Goal: Task Accomplishment & Management: Complete application form

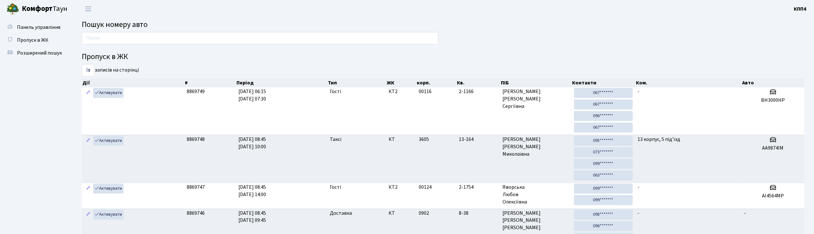
click at [187, 35] on input "text" at bounding box center [260, 38] width 357 height 12
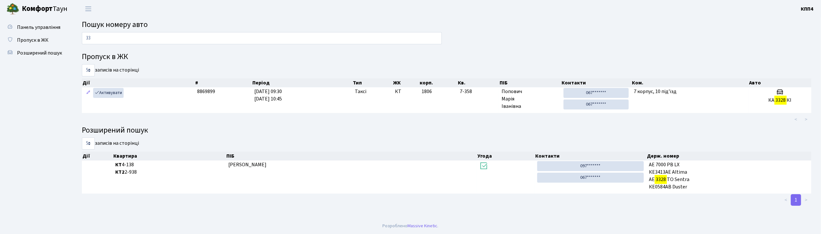
type input "3"
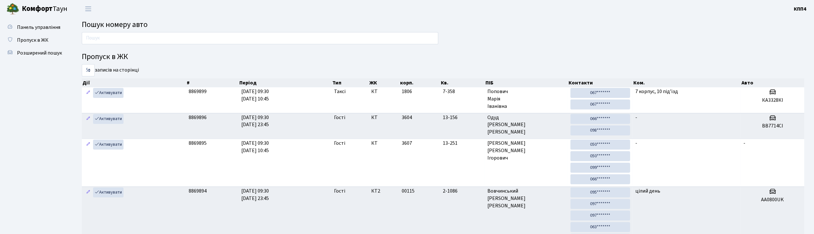
click at [187, 35] on input "text" at bounding box center [260, 38] width 357 height 12
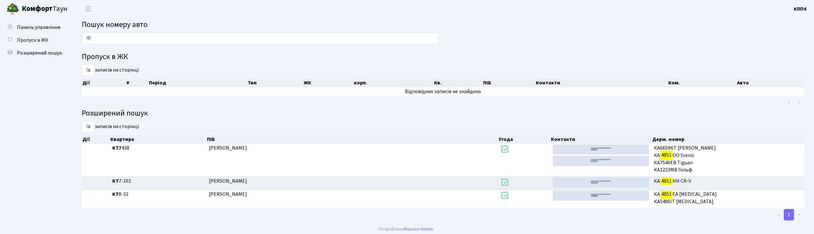
type input "4"
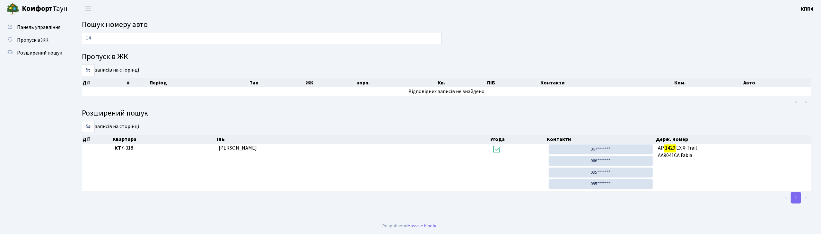
type input "1"
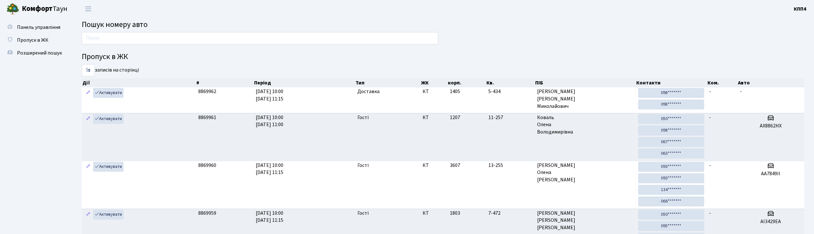
click at [160, 33] on input "text" at bounding box center [260, 38] width 357 height 12
click at [189, 37] on input "text" at bounding box center [260, 38] width 357 height 12
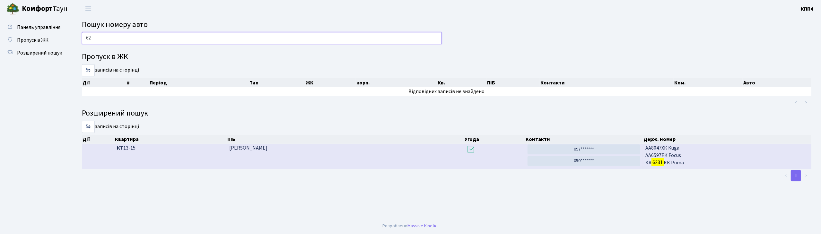
type input "6"
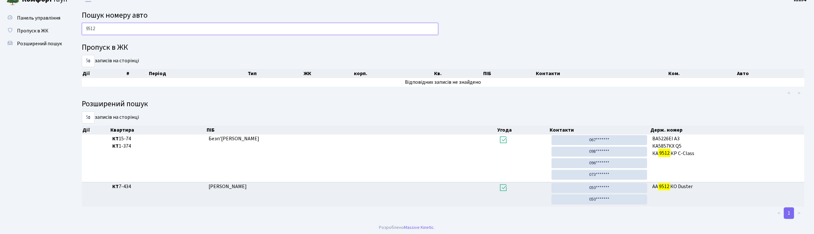
scroll to position [12, 0]
type input "9"
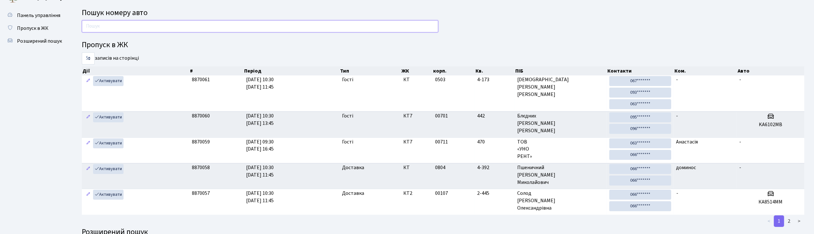
click at [242, 25] on input "text" at bounding box center [260, 26] width 357 height 12
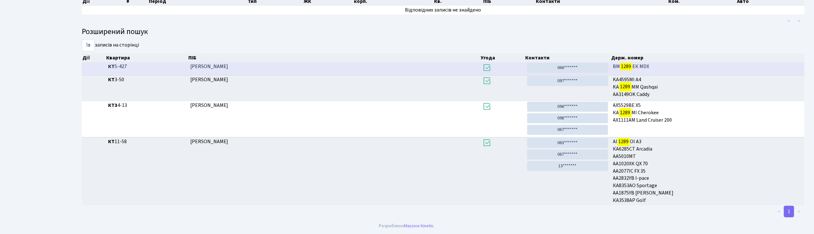
scroll to position [35, 0]
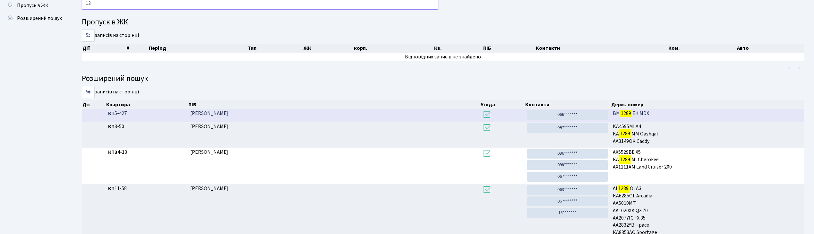
type input "1"
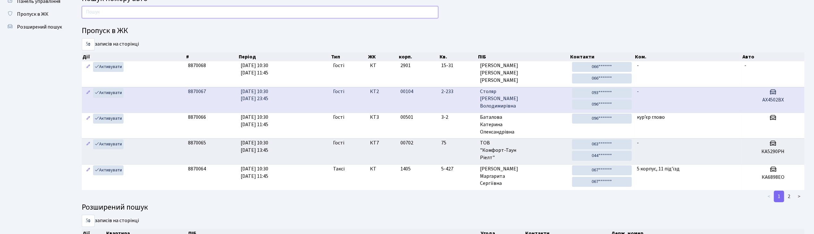
scroll to position [0, 0]
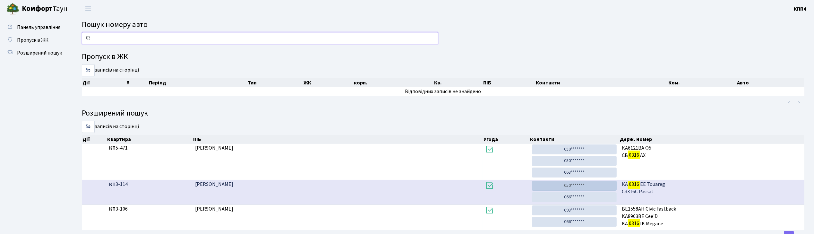
type input "0"
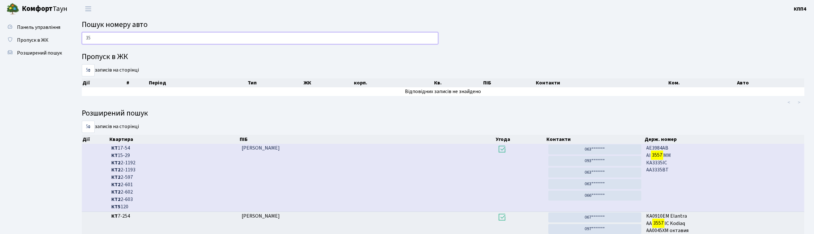
type input "3"
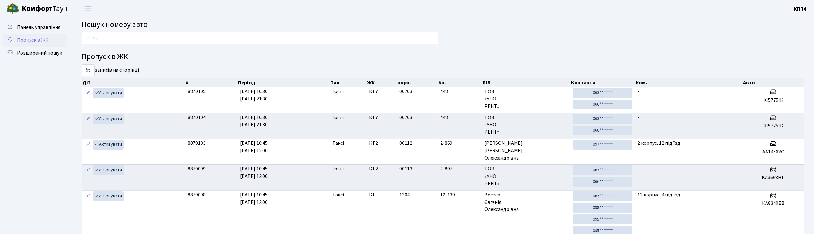
click at [30, 39] on span "Пропуск в ЖК" at bounding box center [32, 40] width 31 height 7
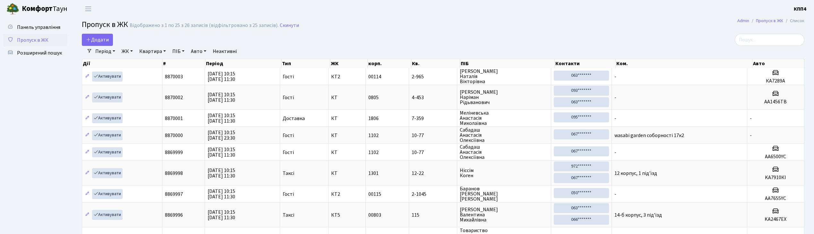
select select "25"
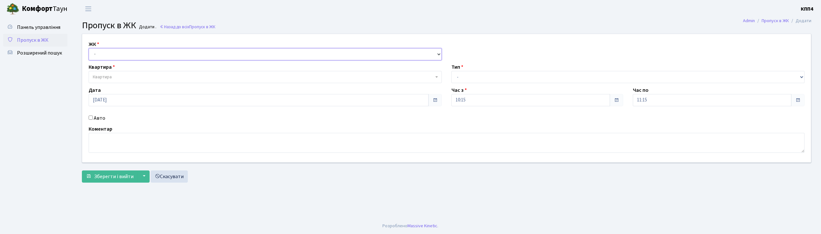
click at [124, 51] on select "- КТ, вул. Регенераторна, 4 КТ2, просп. [STREET_ADDRESS] [STREET_ADDRESS] [PERS…" at bounding box center [265, 54] width 353 height 12
select select "271"
click at [89, 48] on select "- КТ, вул. Регенераторна, 4 КТ2, просп. Соборності, 17 КТ3, вул. Березнева, 16 …" at bounding box center [265, 54] width 353 height 12
select select
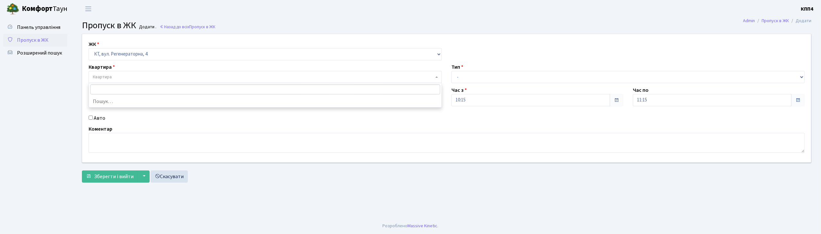
click at [123, 74] on span "Квартира" at bounding box center [265, 77] width 353 height 12
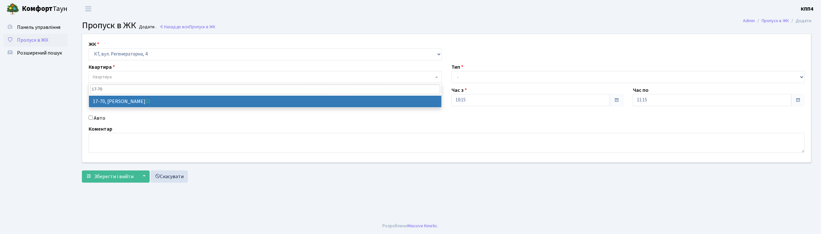
type input "17-70"
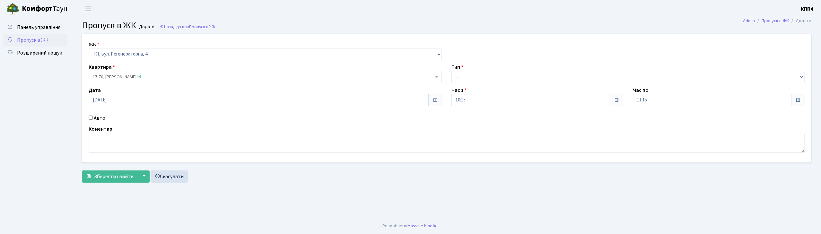
select select "9024"
click at [484, 76] on select "- Доставка Таксі Гості Сервіс" at bounding box center [627, 77] width 353 height 12
select select "1"
click at [451, 71] on select "- Доставка Таксі Гості Сервіс" at bounding box center [627, 77] width 353 height 12
click at [129, 176] on span "Зберегти і вийти" at bounding box center [113, 176] width 39 height 7
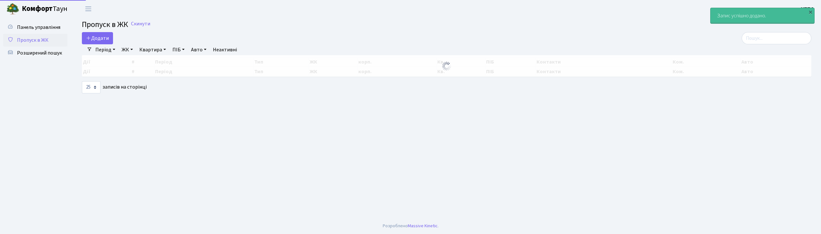
select select "25"
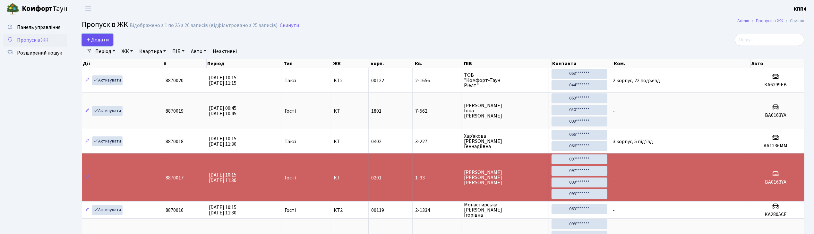
click at [101, 40] on span "Додати" at bounding box center [97, 39] width 23 height 7
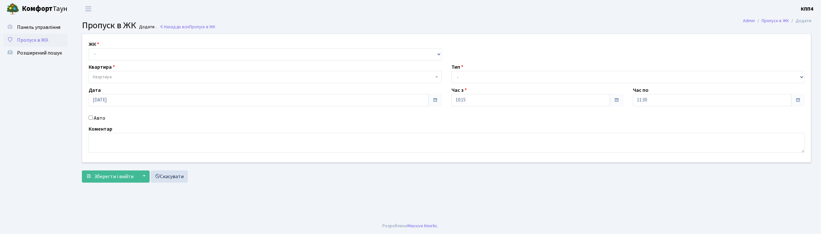
click at [91, 118] on input "Авто" at bounding box center [91, 118] width 4 height 4
checkbox input "true"
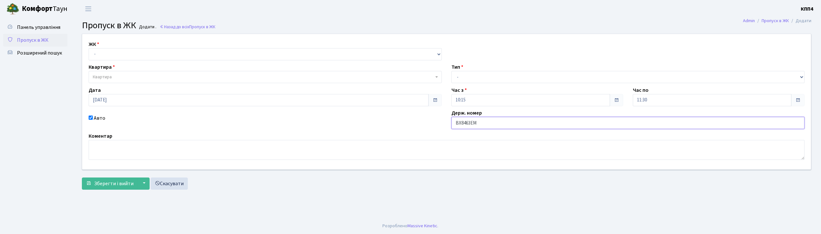
type input "ВХ8463ЕМ"
click at [125, 53] on select "- КТ, вул. Регенераторна, 4 КТ2, просп. [STREET_ADDRESS] [STREET_ADDRESS] [PERS…" at bounding box center [265, 54] width 353 height 12
select select "271"
click at [89, 48] on select "- КТ, вул. Регенераторна, 4 КТ2, просп. Соборності, 17 КТ3, вул. Березнева, 16 …" at bounding box center [265, 54] width 353 height 12
select select
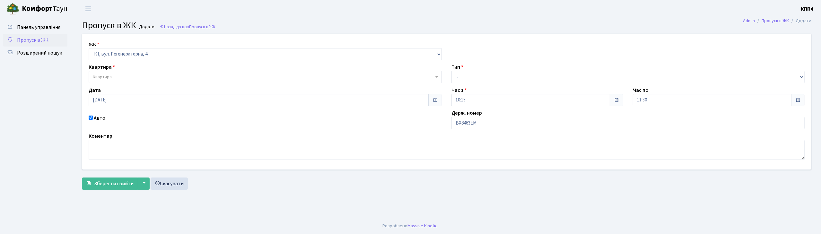
click at [134, 72] on span "Квартира" at bounding box center [265, 77] width 353 height 12
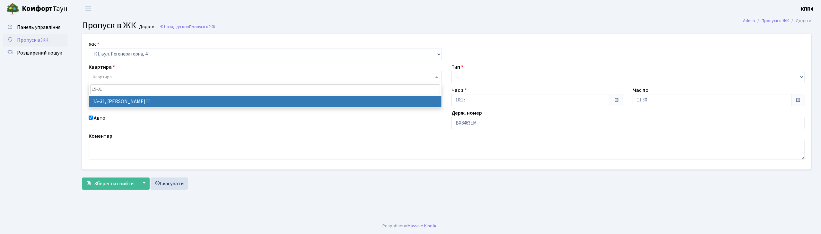
type input "15-31"
select select "8806"
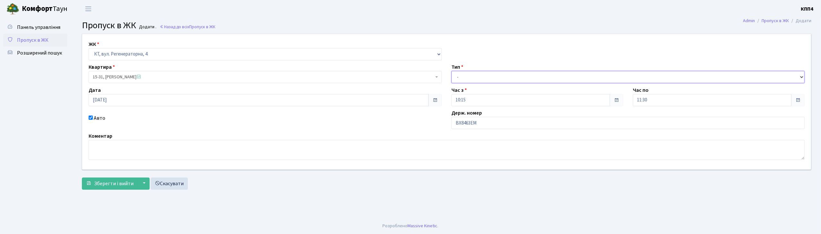
drag, startPoint x: 466, startPoint y: 77, endPoint x: 468, endPoint y: 83, distance: 5.7
click at [466, 76] on select "- Доставка Таксі Гості Сервіс" at bounding box center [627, 77] width 353 height 12
select select "3"
click at [451, 71] on select "- Доставка Таксі Гості Сервіс" at bounding box center [627, 77] width 353 height 12
click at [117, 189] on button "Зберегти і вийти" at bounding box center [110, 184] width 56 height 12
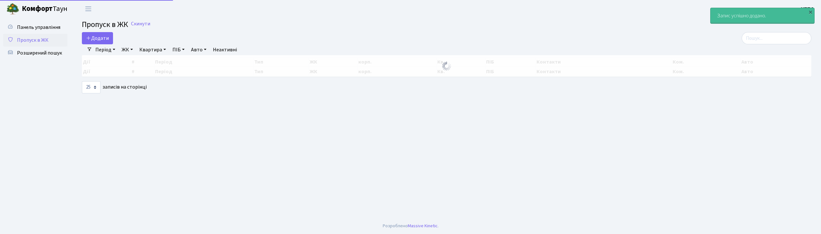
select select "25"
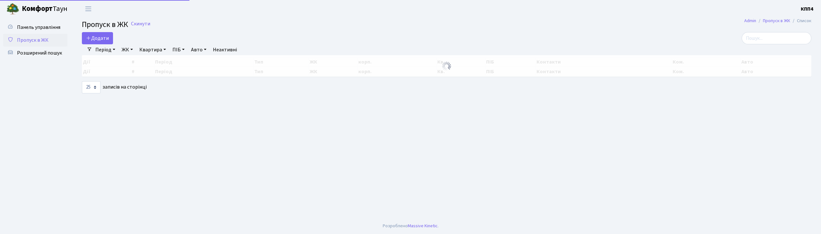
select select "25"
click at [101, 42] on link "Додати" at bounding box center [97, 38] width 31 height 12
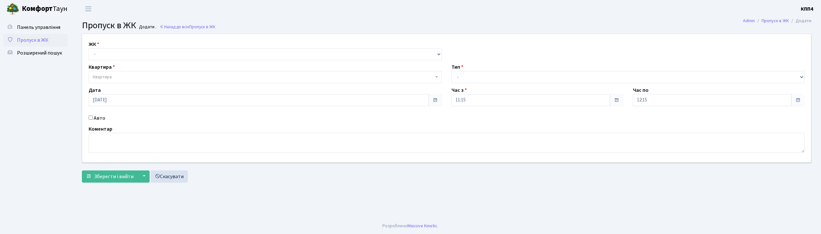
click at [89, 117] on input "Авто" at bounding box center [91, 118] width 4 height 4
checkbox input "true"
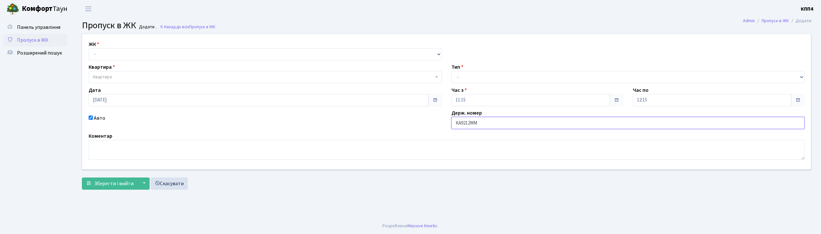
type input "КА9212ММ"
click at [110, 55] on select "- КТ, вул. Регенераторна, 4 КТ2, просп. Соборності, 17 КТ3, вул. Березнева, 16 …" at bounding box center [265, 54] width 353 height 12
select select "271"
click at [89, 48] on select "- КТ, вул. Регенераторна, 4 КТ2, просп. Соборності, 17 КТ3, вул. Березнева, 16 …" at bounding box center [265, 54] width 353 height 12
select select
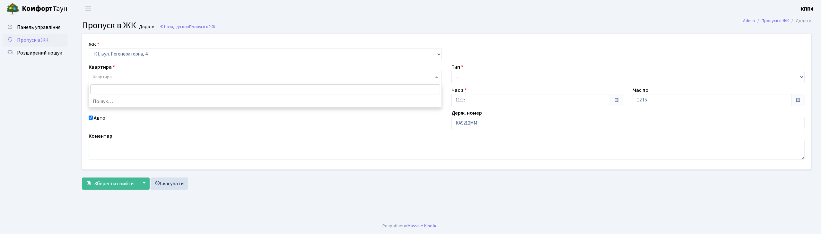
click at [112, 79] on span "Квартира" at bounding box center [263, 77] width 341 height 6
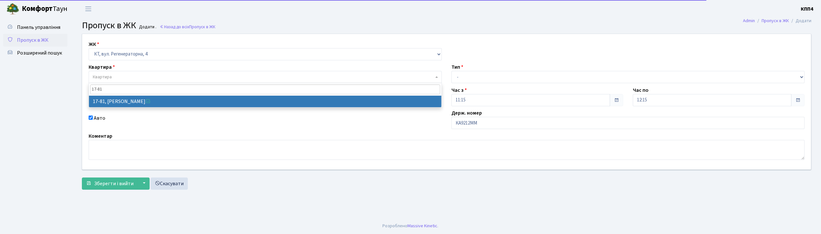
type input "17-81"
select select "9035"
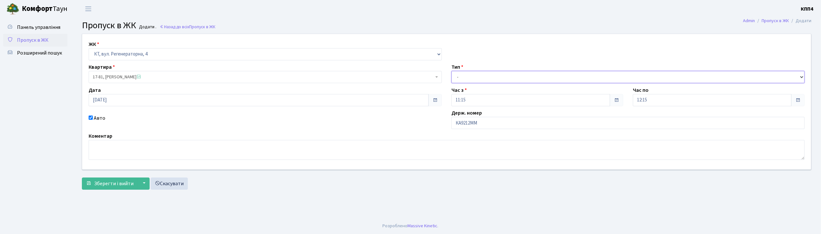
click at [471, 77] on select "- Доставка Таксі Гості Сервіс" at bounding box center [627, 77] width 353 height 12
select select "3"
click at [451, 71] on select "- Доставка Таксі Гості Сервіс" at bounding box center [627, 77] width 353 height 12
click at [107, 152] on textarea at bounding box center [447, 150] width 716 height 20
type textarea "ВСЕХХ"
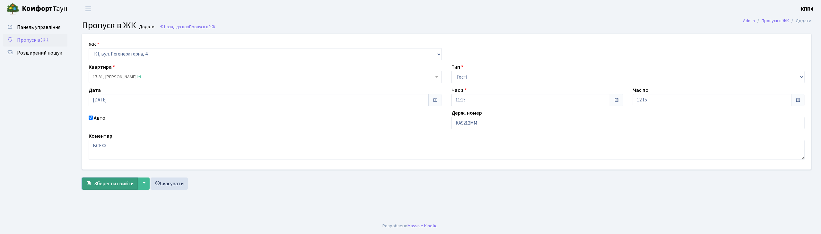
click at [109, 180] on span "Зберегти і вийти" at bounding box center [113, 183] width 39 height 7
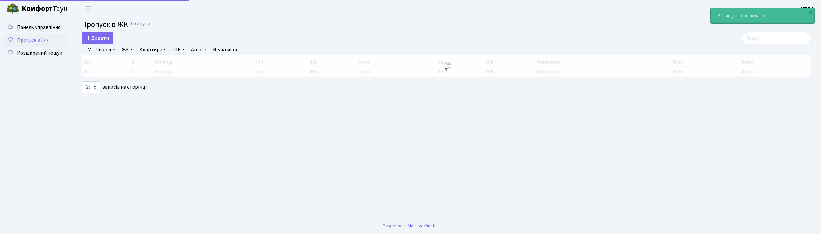
select select "25"
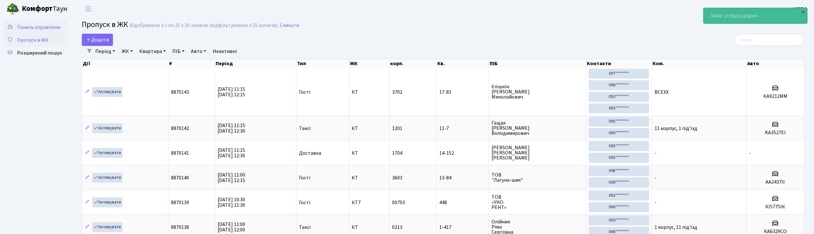
click at [53, 31] on link "Панель управління" at bounding box center [35, 27] width 64 height 13
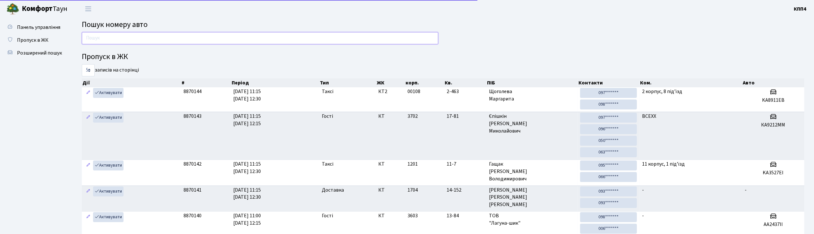
drag, startPoint x: 0, startPoint y: 0, endPoint x: 107, endPoint y: 37, distance: 112.7
click at [107, 37] on input "text" at bounding box center [260, 38] width 357 height 12
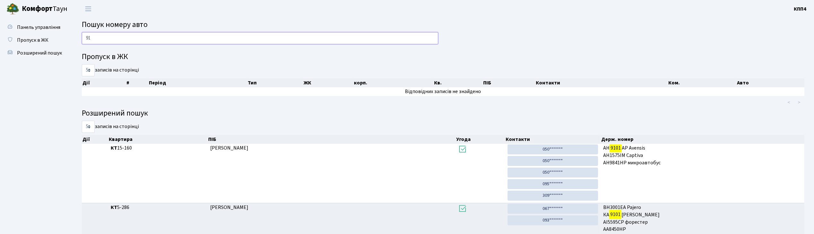
type input "9"
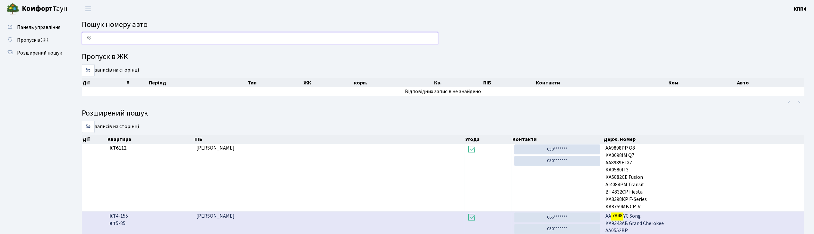
type input "7"
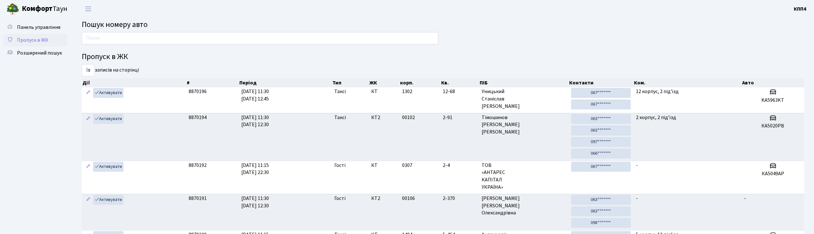
click at [42, 39] on span "Пропуск в ЖК" at bounding box center [32, 40] width 31 height 7
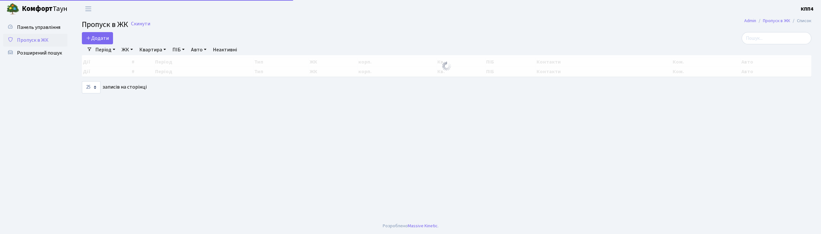
select select "25"
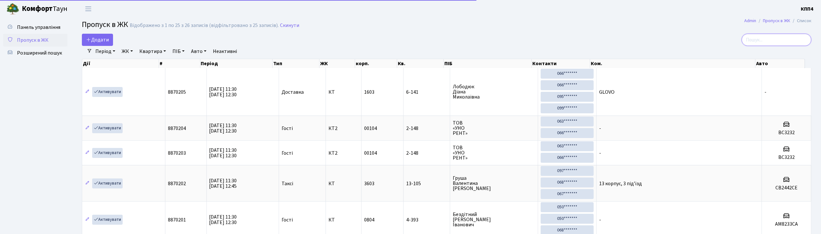
click at [770, 39] on input "search" at bounding box center [777, 40] width 70 height 12
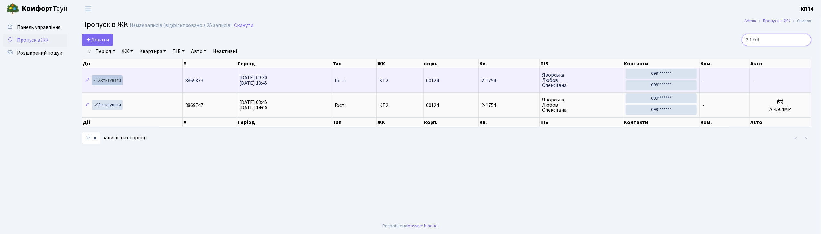
type input "2-1754"
click at [106, 79] on link "Активувати" at bounding box center [107, 80] width 30 height 10
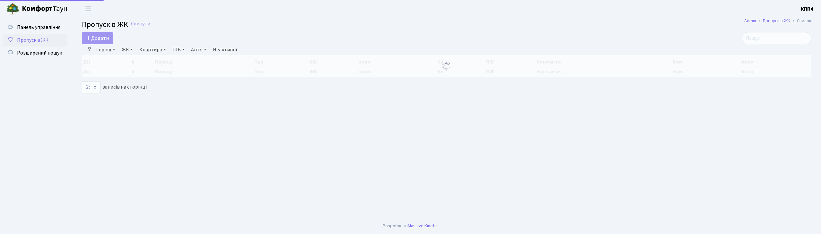
select select "25"
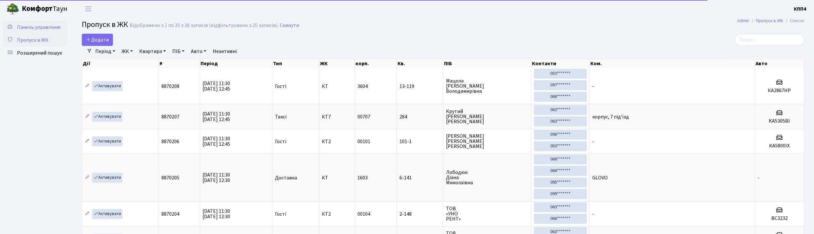
click at [52, 26] on span "Панель управління" at bounding box center [38, 27] width 43 height 7
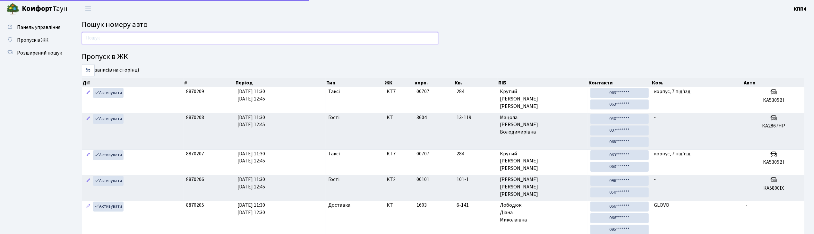
click at [102, 40] on input "text" at bounding box center [260, 38] width 357 height 12
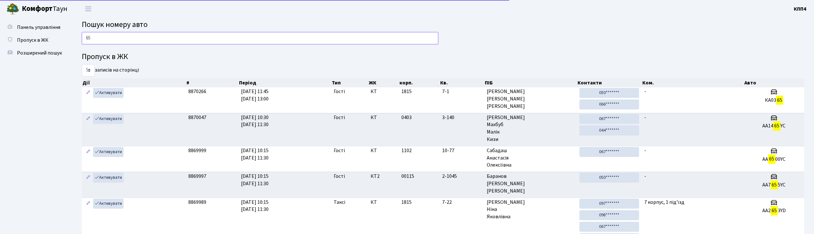
type input "6"
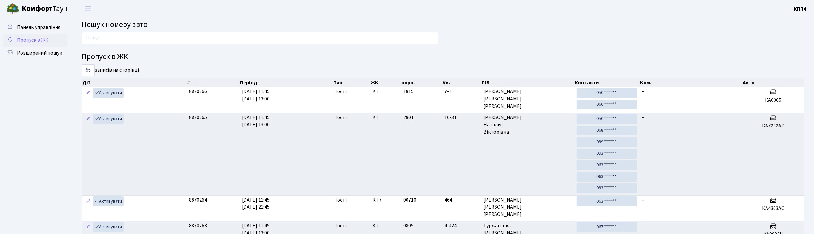
click at [48, 40] on span "Пропуск в ЖК" at bounding box center [32, 40] width 31 height 7
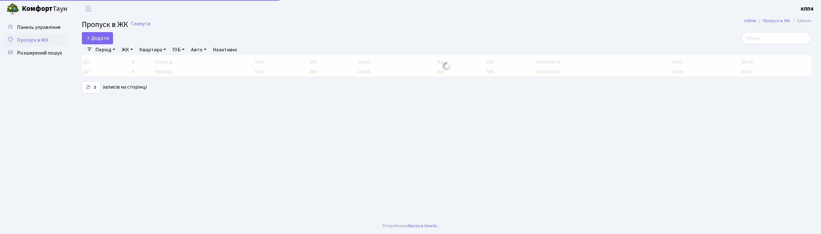
select select "25"
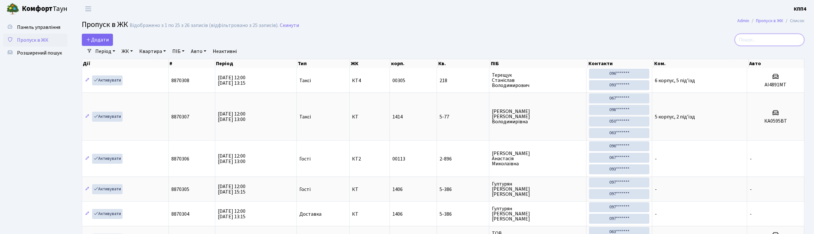
click at [782, 42] on input "search" at bounding box center [770, 40] width 70 height 12
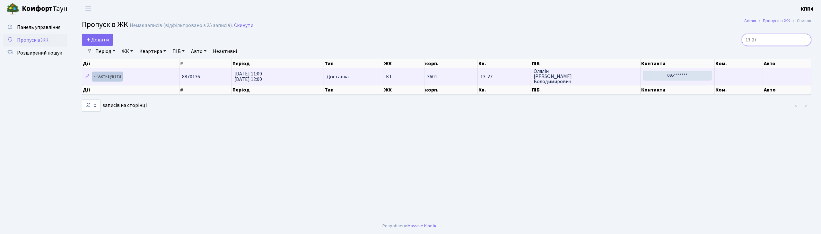
type input "13-27"
click at [108, 75] on link "Активувати" at bounding box center [107, 77] width 30 height 10
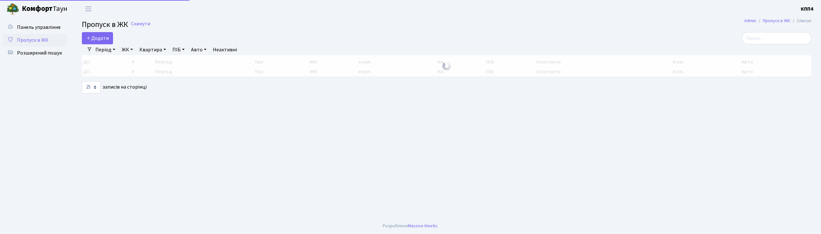
select select "25"
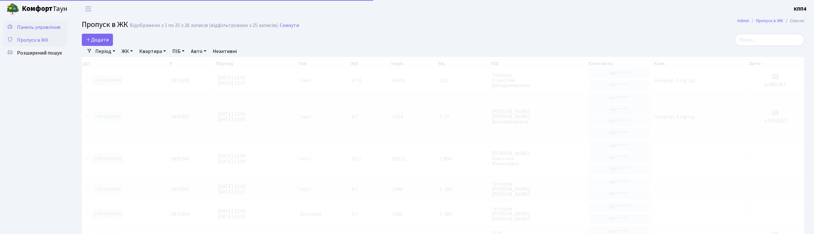
click at [48, 28] on span "Панель управління" at bounding box center [38, 27] width 43 height 7
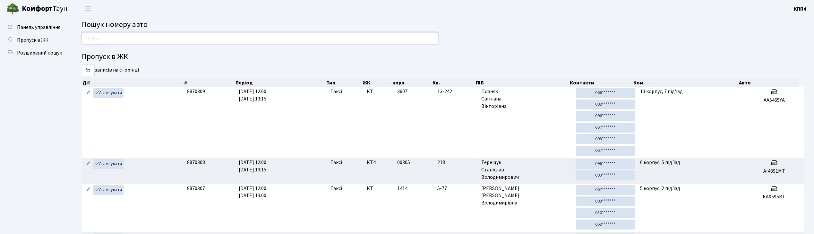
drag, startPoint x: 0, startPoint y: 0, endPoint x: 115, endPoint y: 34, distance: 119.6
click at [115, 34] on input "text" at bounding box center [260, 38] width 357 height 12
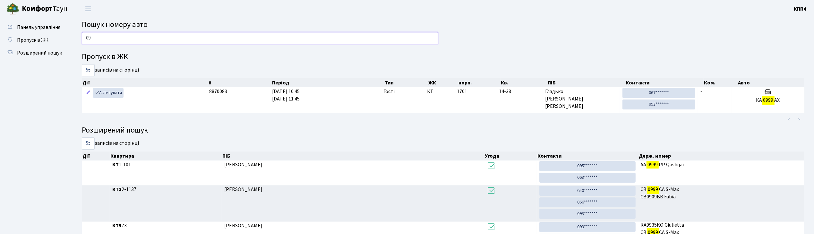
type input "0"
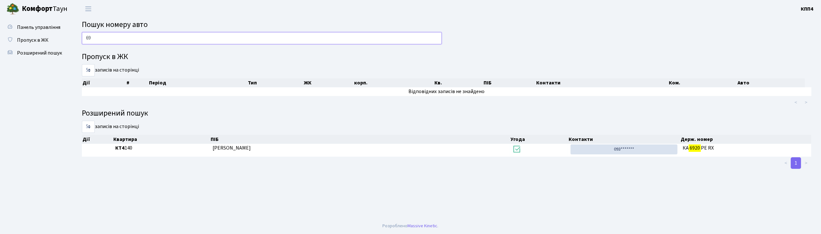
type input "6"
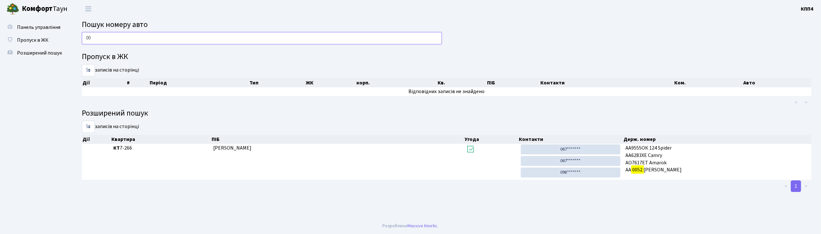
type input "0"
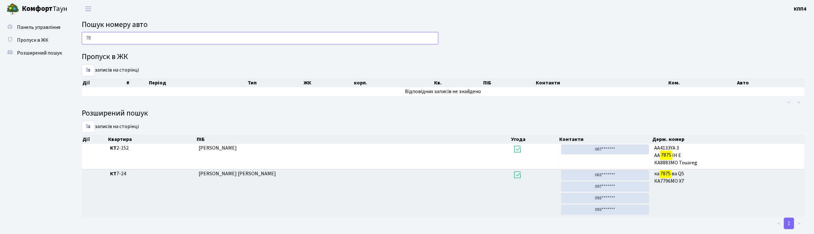
type input "7"
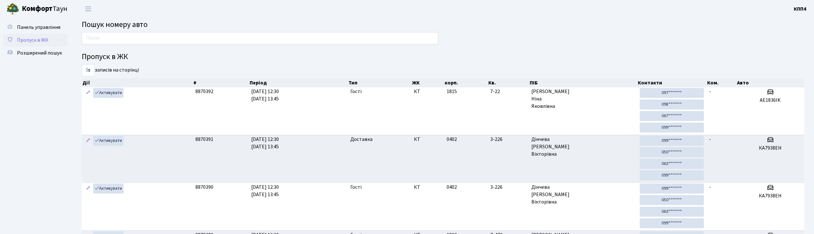
click at [40, 38] on span "Пропуск в ЖК" at bounding box center [32, 40] width 31 height 7
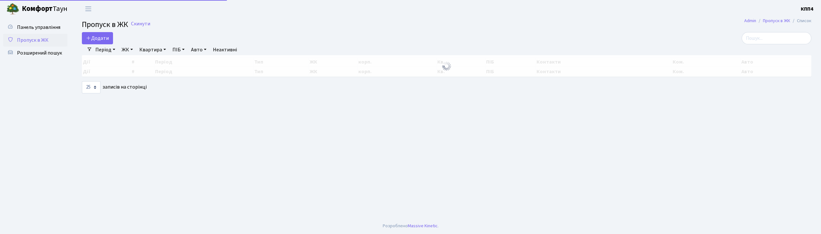
select select "25"
click at [99, 39] on span "Додати" at bounding box center [97, 38] width 23 height 7
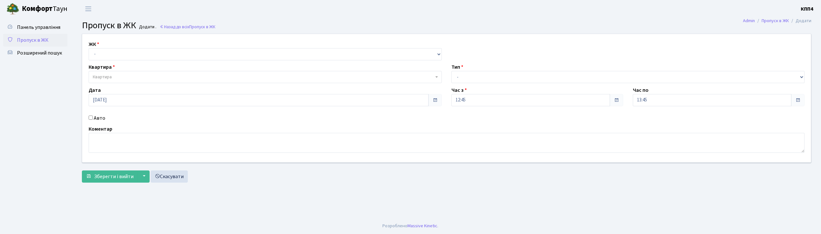
click at [90, 119] on input "Авто" at bounding box center [91, 118] width 4 height 4
checkbox input "true"
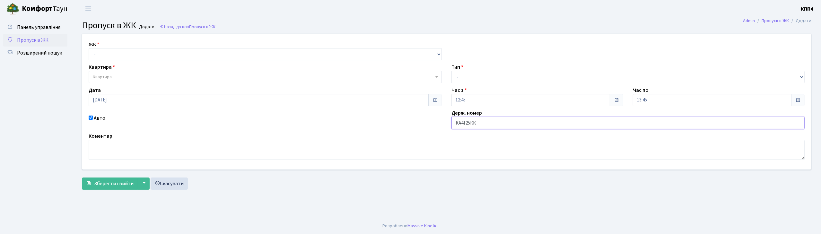
type input "КА4125КК"
click at [109, 57] on select "- КТ, вул. Регенераторна, 4 КТ2, просп. [STREET_ADDRESS] [STREET_ADDRESS] [PERS…" at bounding box center [265, 54] width 353 height 12
select select "271"
click at [89, 48] on select "- КТ, вул. Регенераторна, 4 КТ2, просп. [STREET_ADDRESS] [STREET_ADDRESS] [PERS…" at bounding box center [265, 54] width 353 height 12
select select
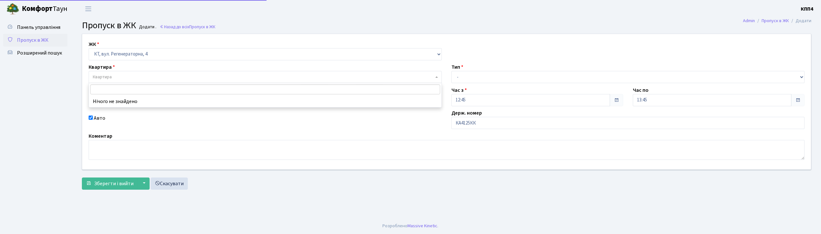
click at [114, 76] on span "Квартира" at bounding box center [263, 77] width 341 height 6
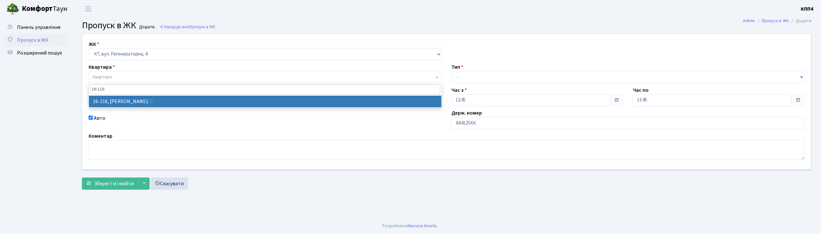
type input "16-116"
select select "8677"
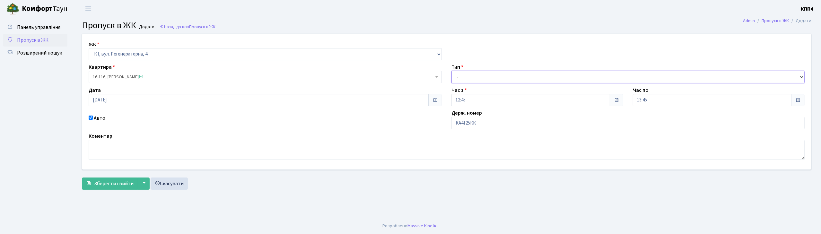
click at [501, 76] on select "- Доставка Таксі Гості Сервіс" at bounding box center [627, 77] width 353 height 12
select select "2"
click at [451, 71] on select "- Доставка Таксі Гості Сервіс" at bounding box center [627, 77] width 353 height 12
click at [116, 184] on span "Зберегти і вийти" at bounding box center [113, 183] width 39 height 7
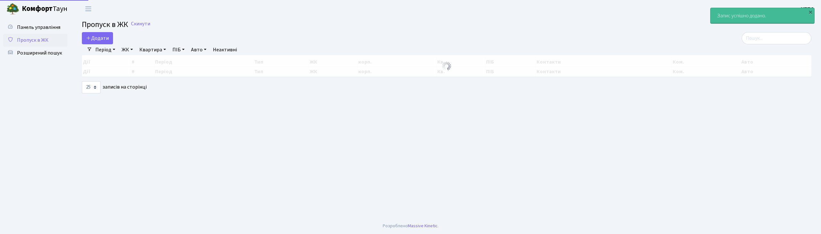
select select "25"
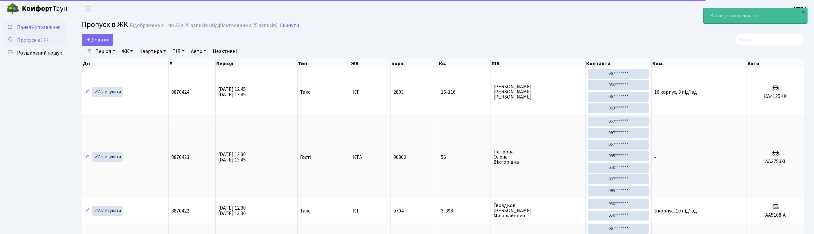
click at [45, 27] on span "Панель управління" at bounding box center [38, 27] width 43 height 7
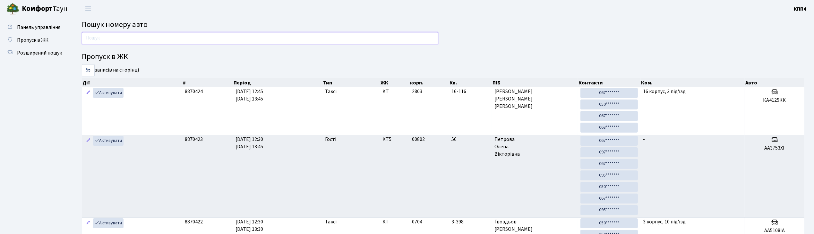
click at [112, 38] on input "text" at bounding box center [260, 38] width 357 height 12
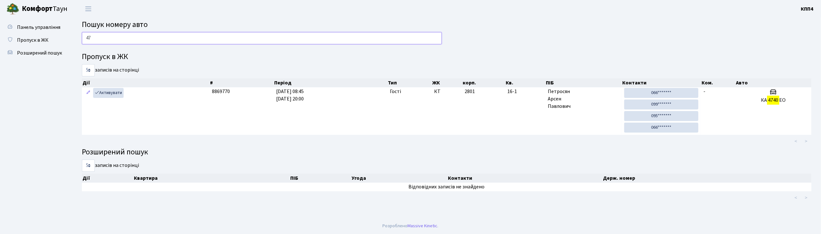
type input "4"
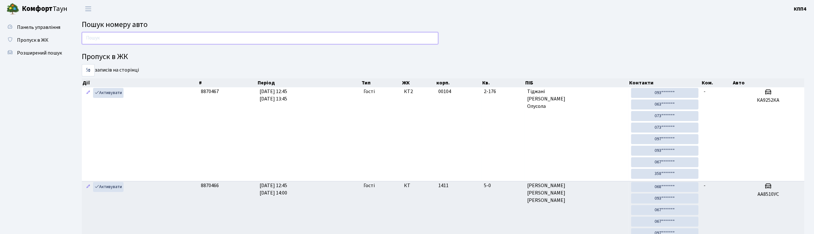
click at [124, 35] on input "text" at bounding box center [260, 38] width 357 height 12
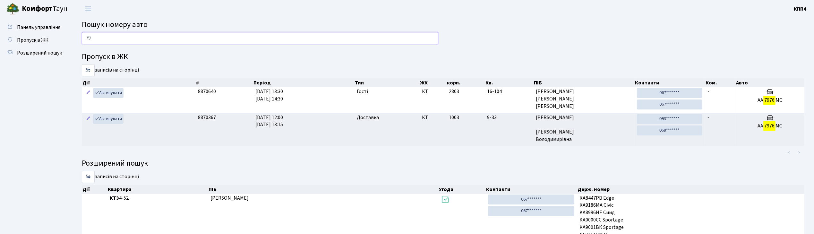
type input "7"
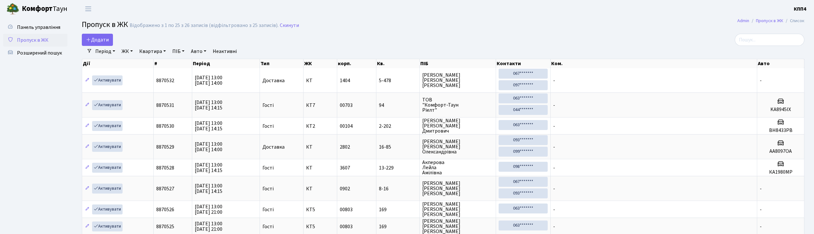
select select "25"
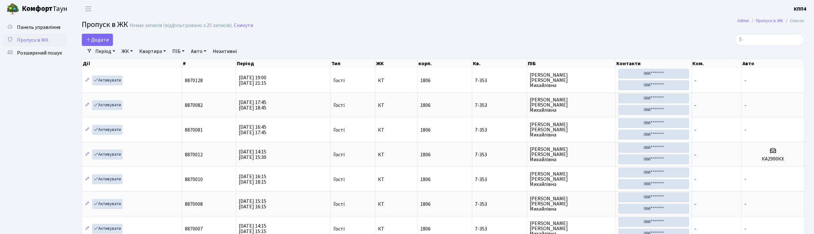
type input "7"
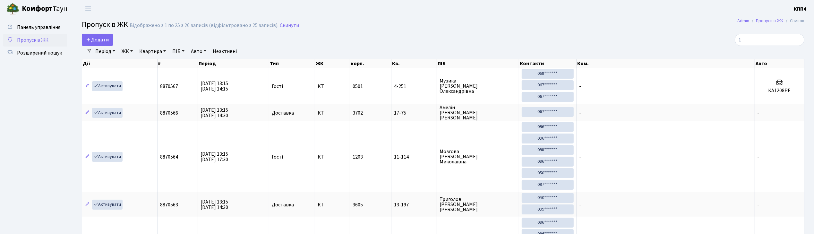
type input "1"
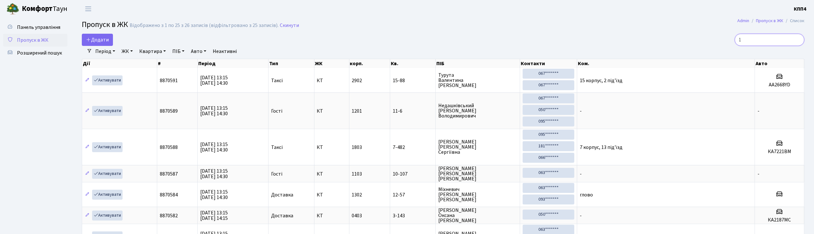
click at [771, 39] on input "1" at bounding box center [770, 40] width 70 height 12
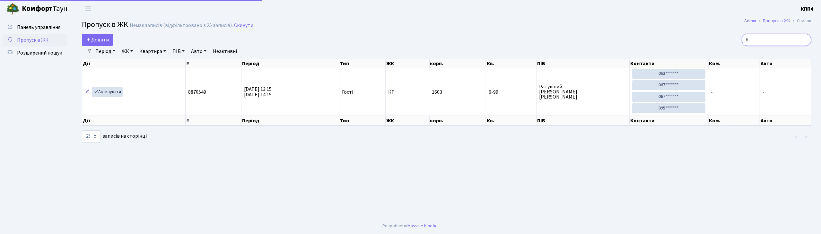
type input "6"
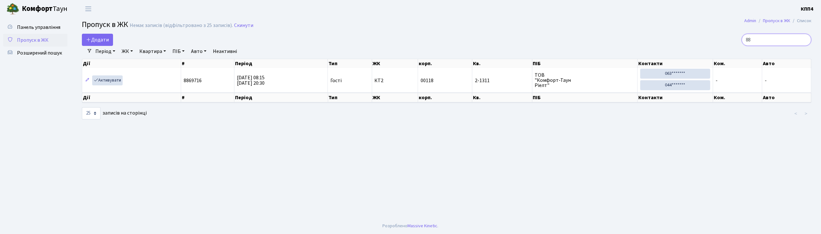
type input "8"
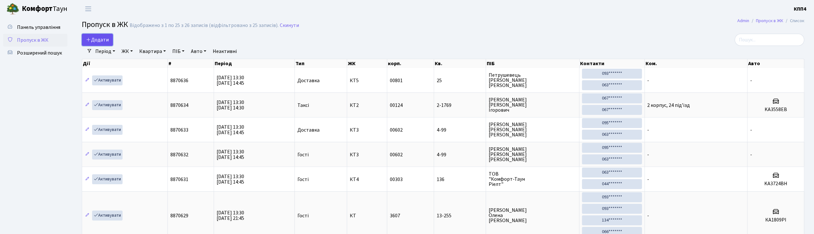
click at [105, 35] on link "Додати" at bounding box center [97, 40] width 31 height 12
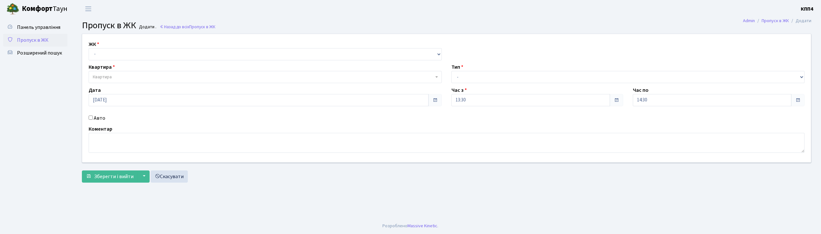
click at [91, 118] on input "Авто" at bounding box center [91, 118] width 4 height 4
checkbox input "true"
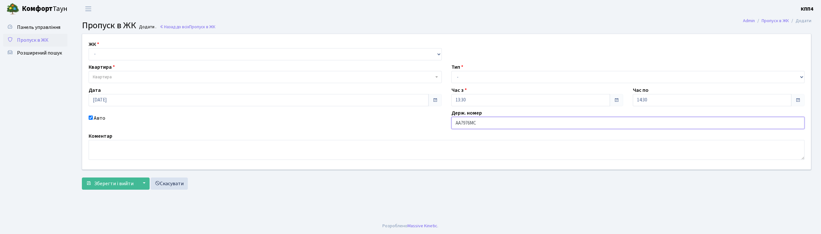
type input "АА7976МС"
click at [124, 52] on select "- КТ, вул. Регенераторна, 4 КТ2, просп. Соборності, 17 КТ3, вул. Березнева, 16 …" at bounding box center [265, 54] width 353 height 12
select select "271"
click at [89, 48] on select "- КТ, вул. Регенераторна, 4 КТ2, просп. Соборності, 17 КТ3, вул. Березнева, 16 …" at bounding box center [265, 54] width 353 height 12
select select
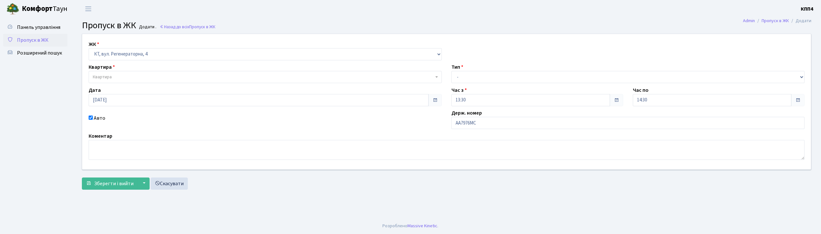
click at [122, 79] on span "Квартира" at bounding box center [263, 77] width 341 height 6
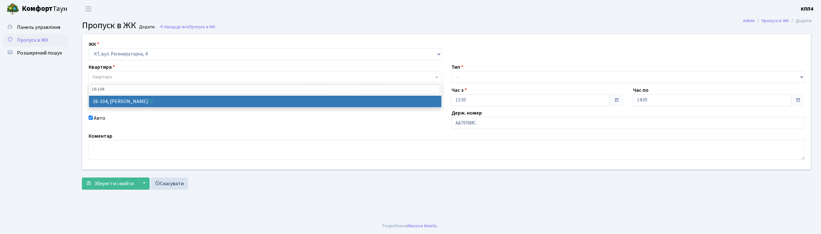
type input "16-104"
select select "8665"
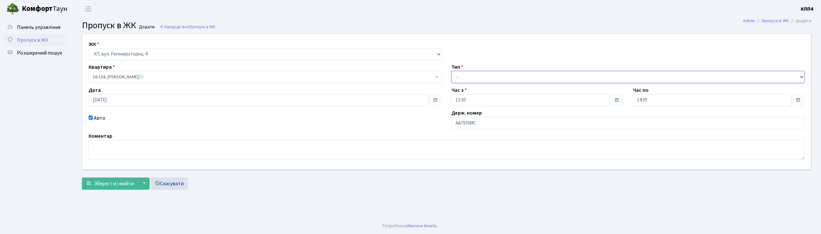
click at [458, 76] on select "- Доставка Таксі Гості Сервіс" at bounding box center [627, 77] width 353 height 12
select select "3"
click at [451, 71] on select "- Доставка Таксі Гості Сервіс" at bounding box center [627, 77] width 353 height 12
click at [109, 187] on button "Зберегти і вийти" at bounding box center [110, 184] width 56 height 12
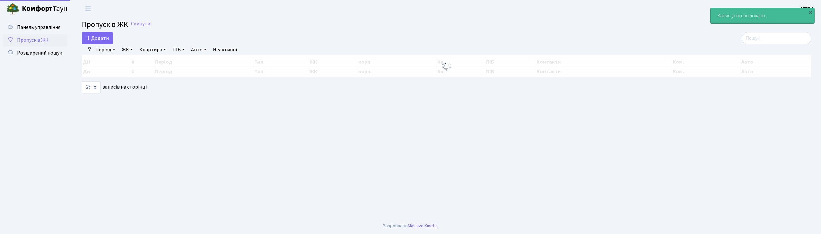
select select "25"
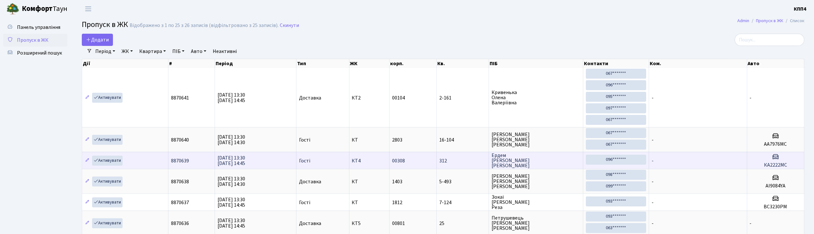
drag, startPoint x: 251, startPoint y: 201, endPoint x: 330, endPoint y: 170, distance: 85.5
